Goal: Task Accomplishment & Management: Use online tool/utility

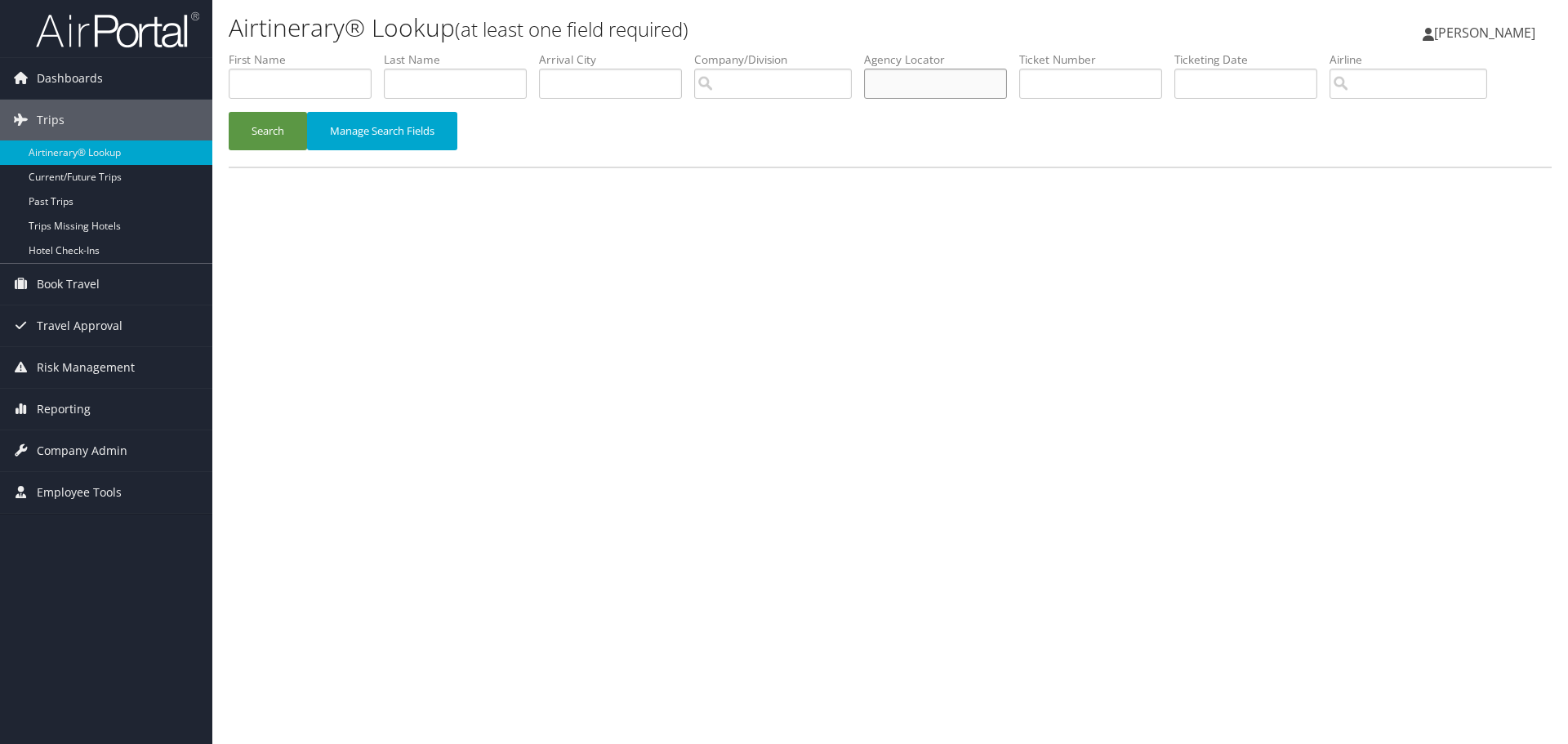
click at [935, 79] on input "text" at bounding box center [935, 83] width 143 height 30
paste input "D50HYW"
type input "D50HYW"
click at [267, 129] on button "Search" at bounding box center [268, 131] width 78 height 39
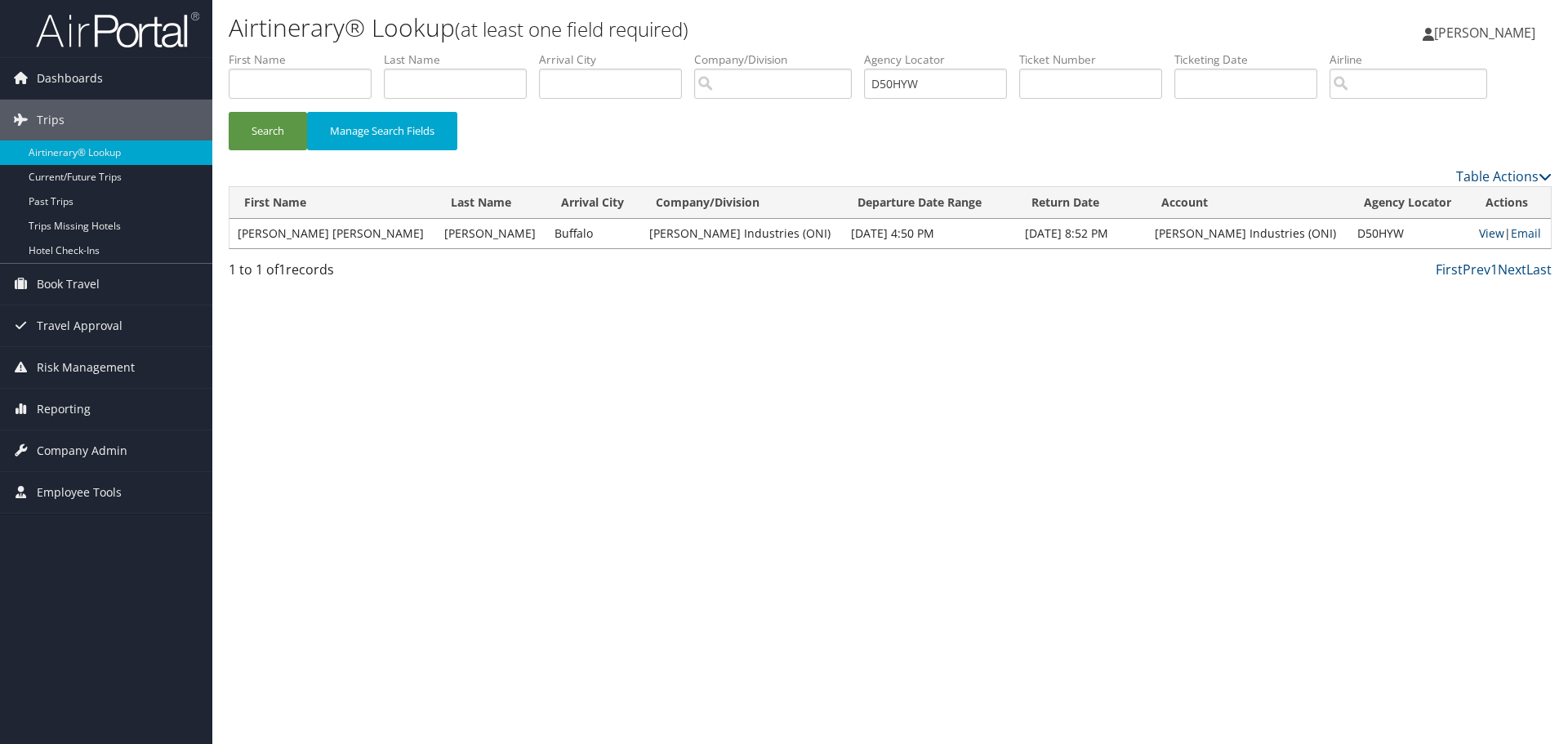
click at [1479, 238] on link "View" at bounding box center [1492, 233] width 25 height 15
click at [1511, 236] on link "Email" at bounding box center [1525, 233] width 30 height 15
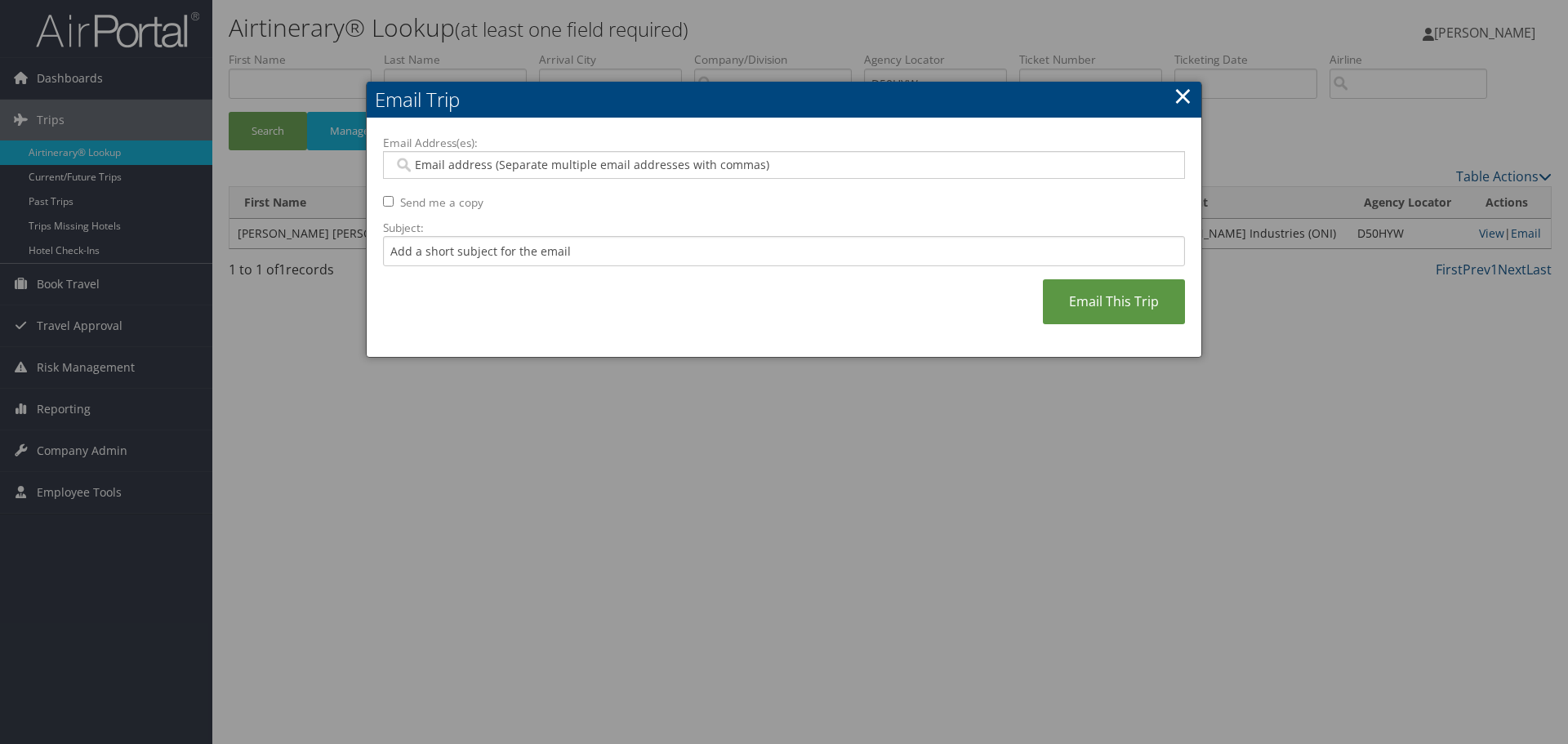
click at [430, 156] on div at bounding box center [784, 164] width 802 height 28
type input "[EMAIL_ADDRESS][DOMAIN_NAME]"
click at [415, 253] on input "Subject:" at bounding box center [784, 250] width 802 height 30
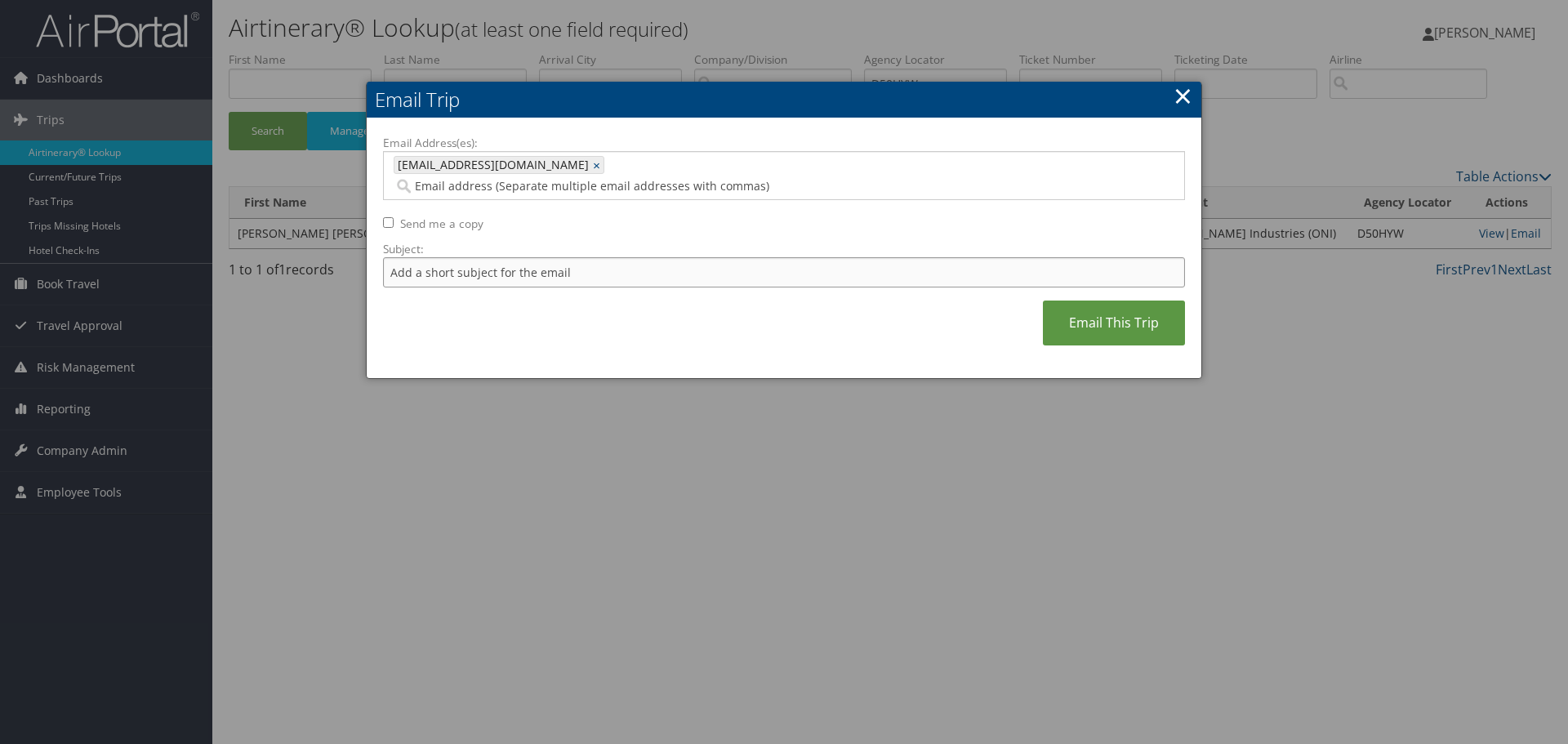
type input "Invoice"
click at [1106, 310] on link "Email This Trip" at bounding box center [1113, 323] width 142 height 44
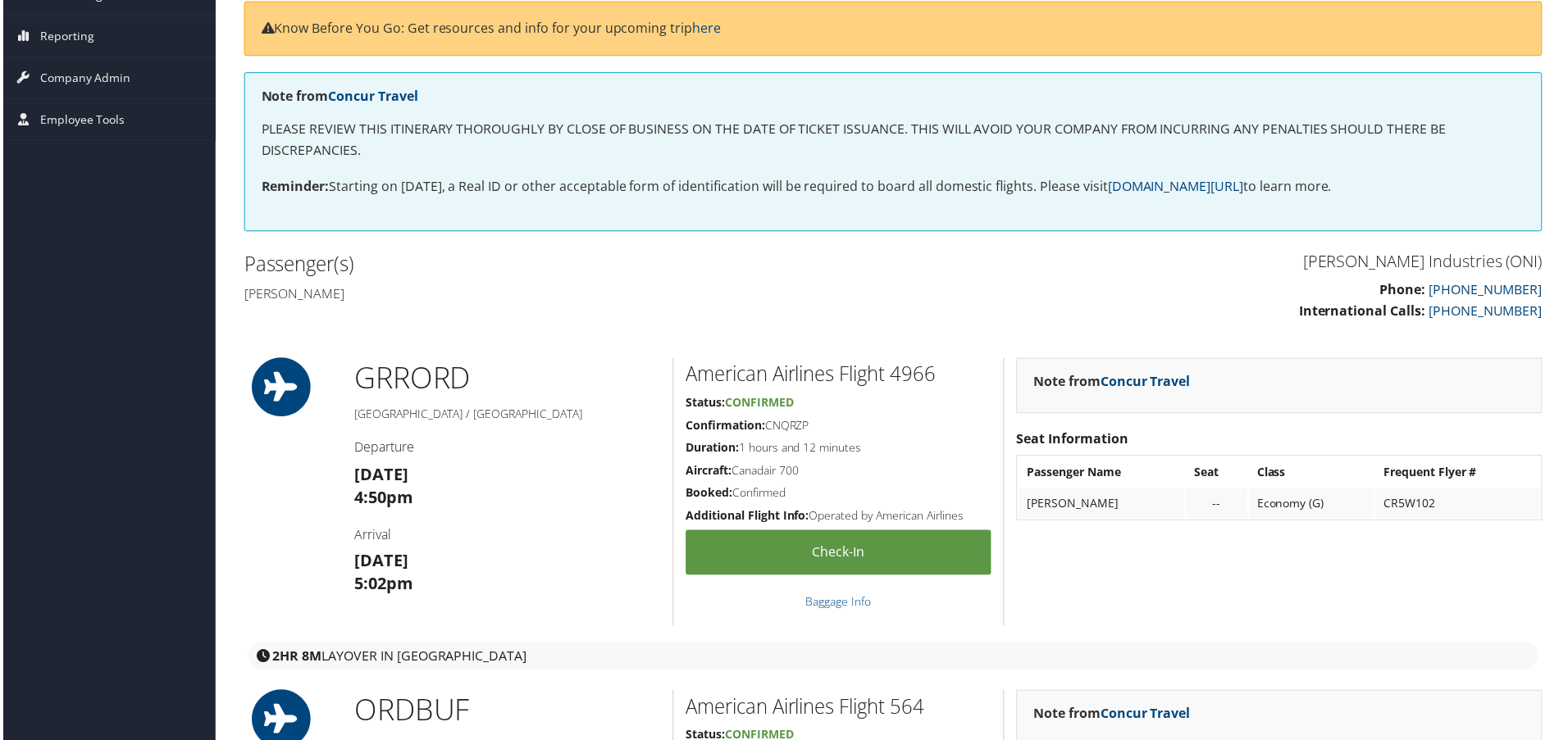
scroll to position [246, 0]
